Goal: Information Seeking & Learning: Check status

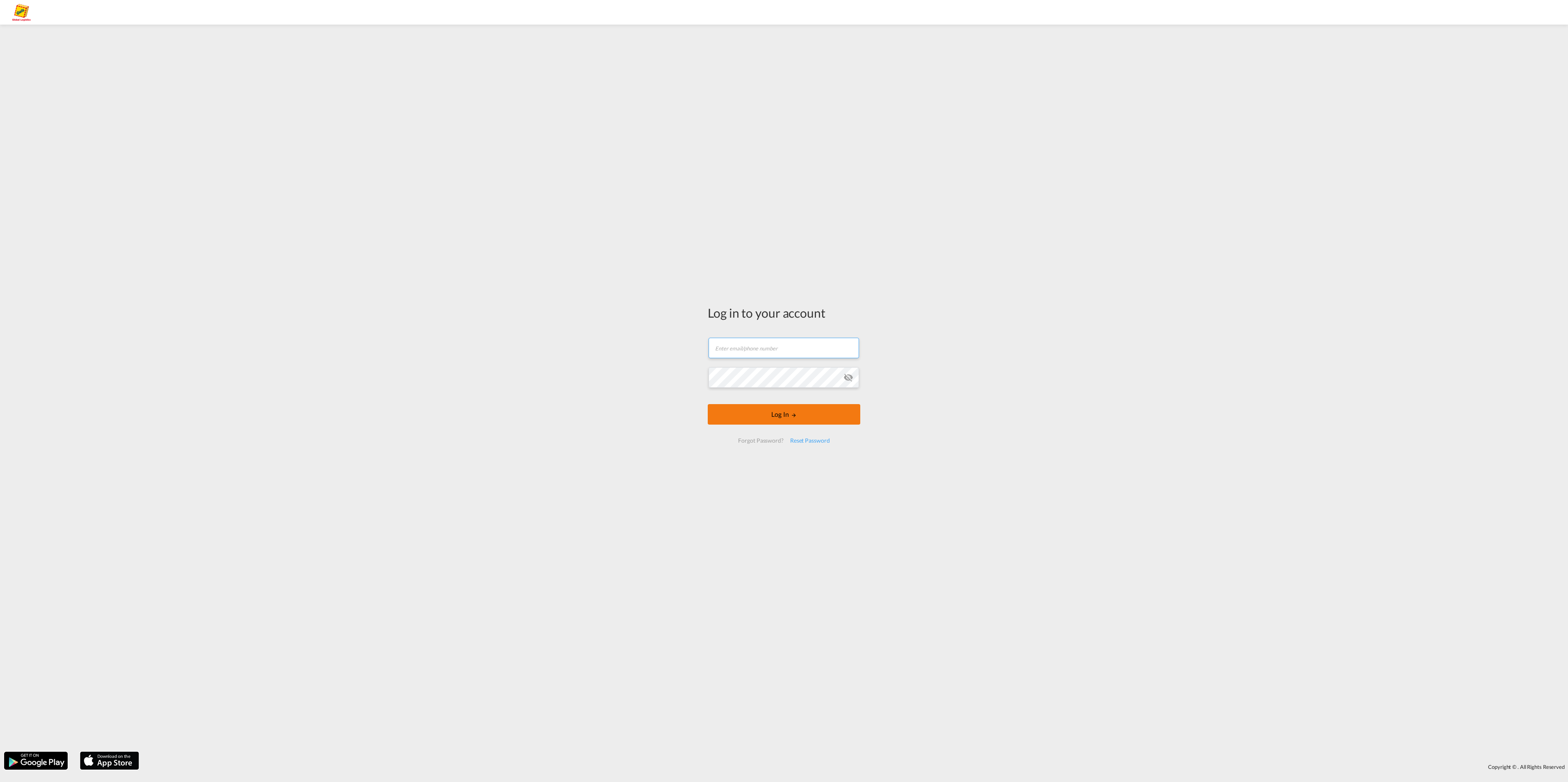
type input "[EMAIL_ADDRESS][PERSON_NAME][DOMAIN_NAME]"
click at [772, 416] on button "Log In" at bounding box center [784, 414] width 153 height 21
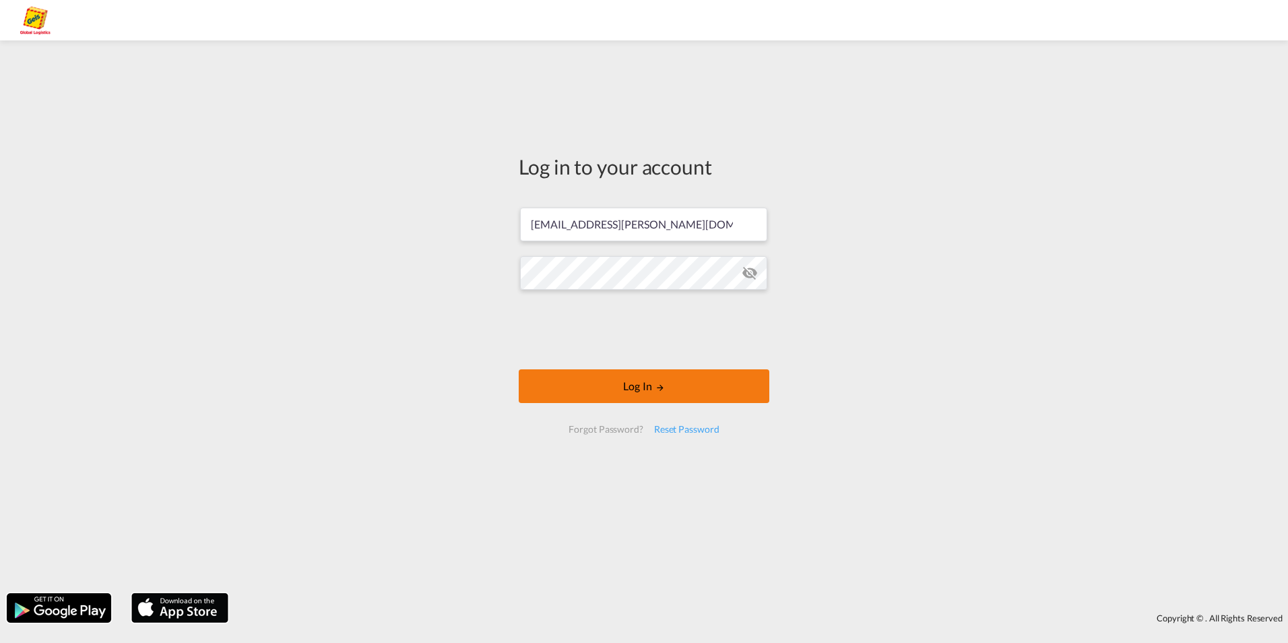
click at [728, 381] on button "Log In" at bounding box center [644, 386] width 251 height 34
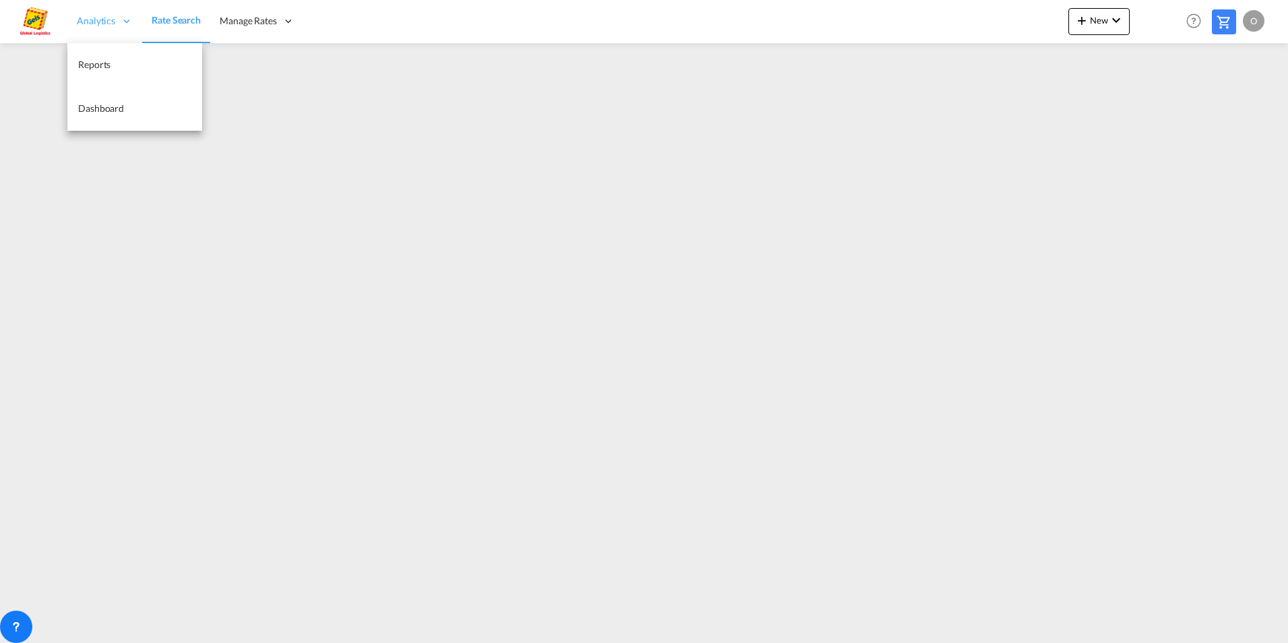
click at [112, 22] on span "Analytics" at bounding box center [96, 20] width 38 height 13
click at [97, 69] on span "Reports" at bounding box center [94, 64] width 32 height 11
